Goal: Download file/media

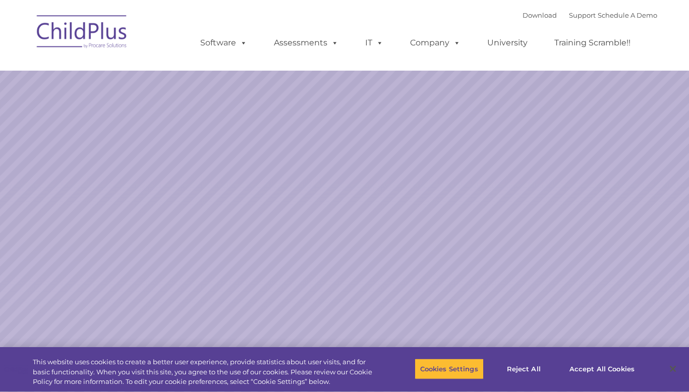
select select "MEDIUM"
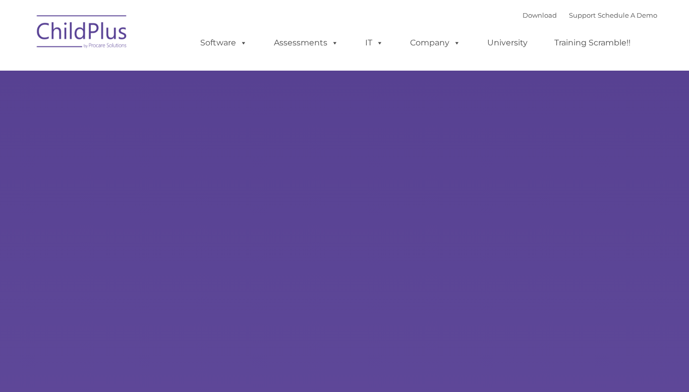
type input ""
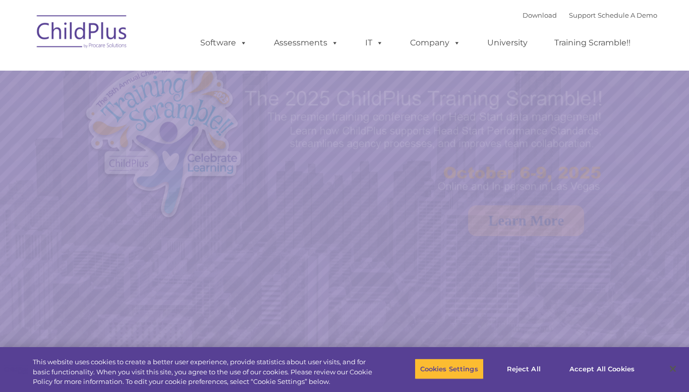
select select "MEDIUM"
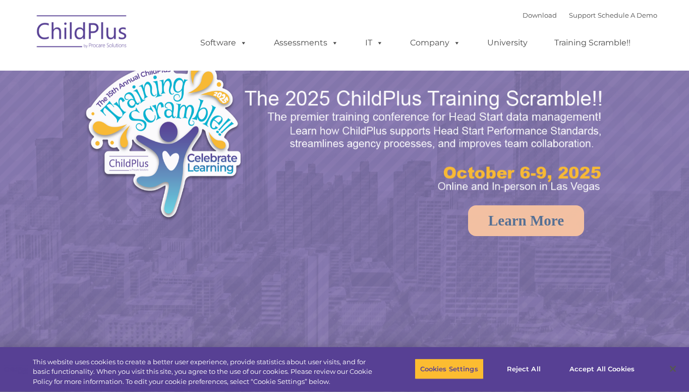
select select "MEDIUM"
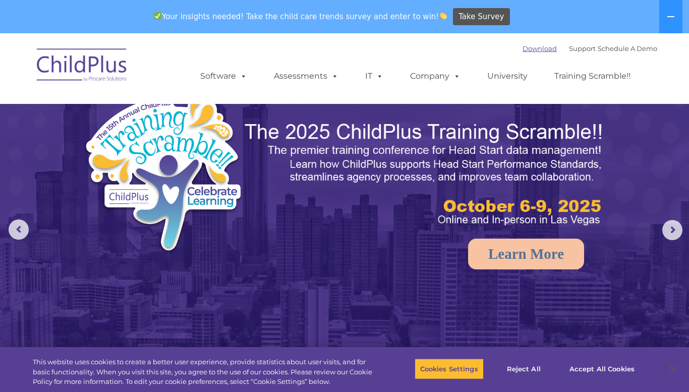
click at [528, 50] on link "Download" at bounding box center [540, 48] width 34 height 8
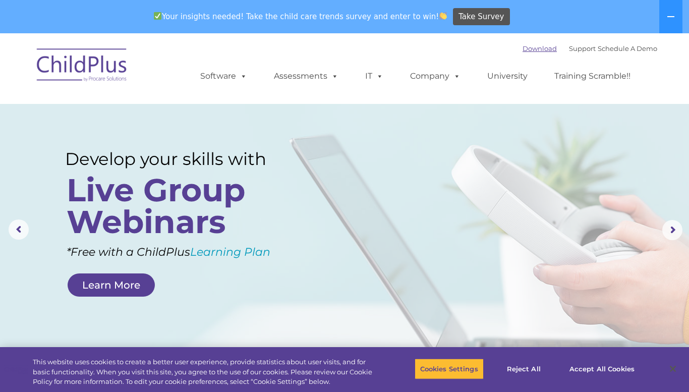
click at [533, 50] on link "Download" at bounding box center [540, 48] width 34 height 8
